Goal: Task Accomplishment & Management: Use online tool/utility

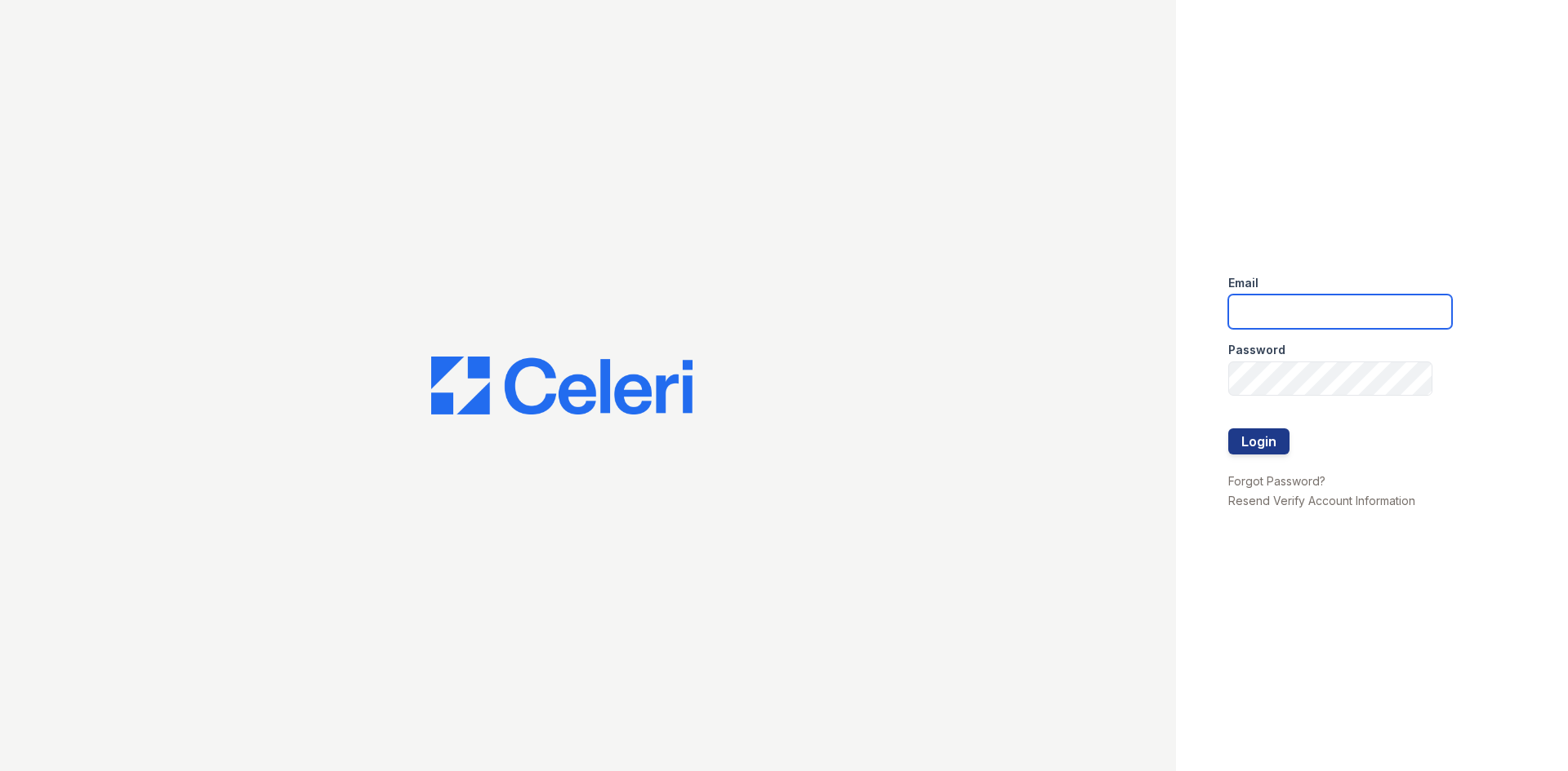
click at [1261, 301] on input "email" at bounding box center [1340, 312] width 223 height 35
type input "[EMAIL_ADDRESS][DOMAIN_NAME]"
click at [1275, 440] on button "Login" at bounding box center [1259, 441] width 61 height 26
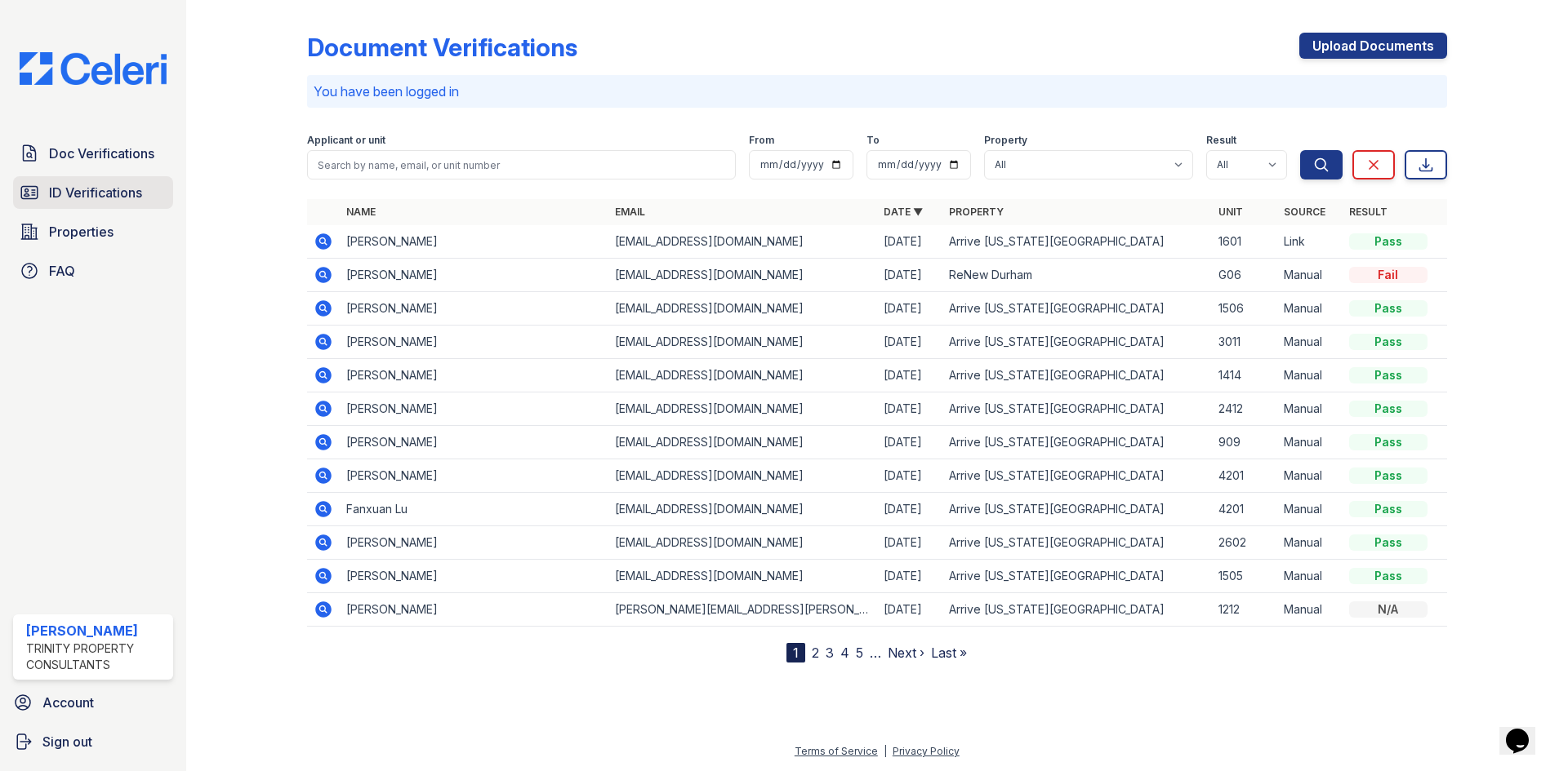
click at [117, 190] on span "ID Verifications" at bounding box center [96, 192] width 94 height 20
